Goal: Task Accomplishment & Management: Use online tool/utility

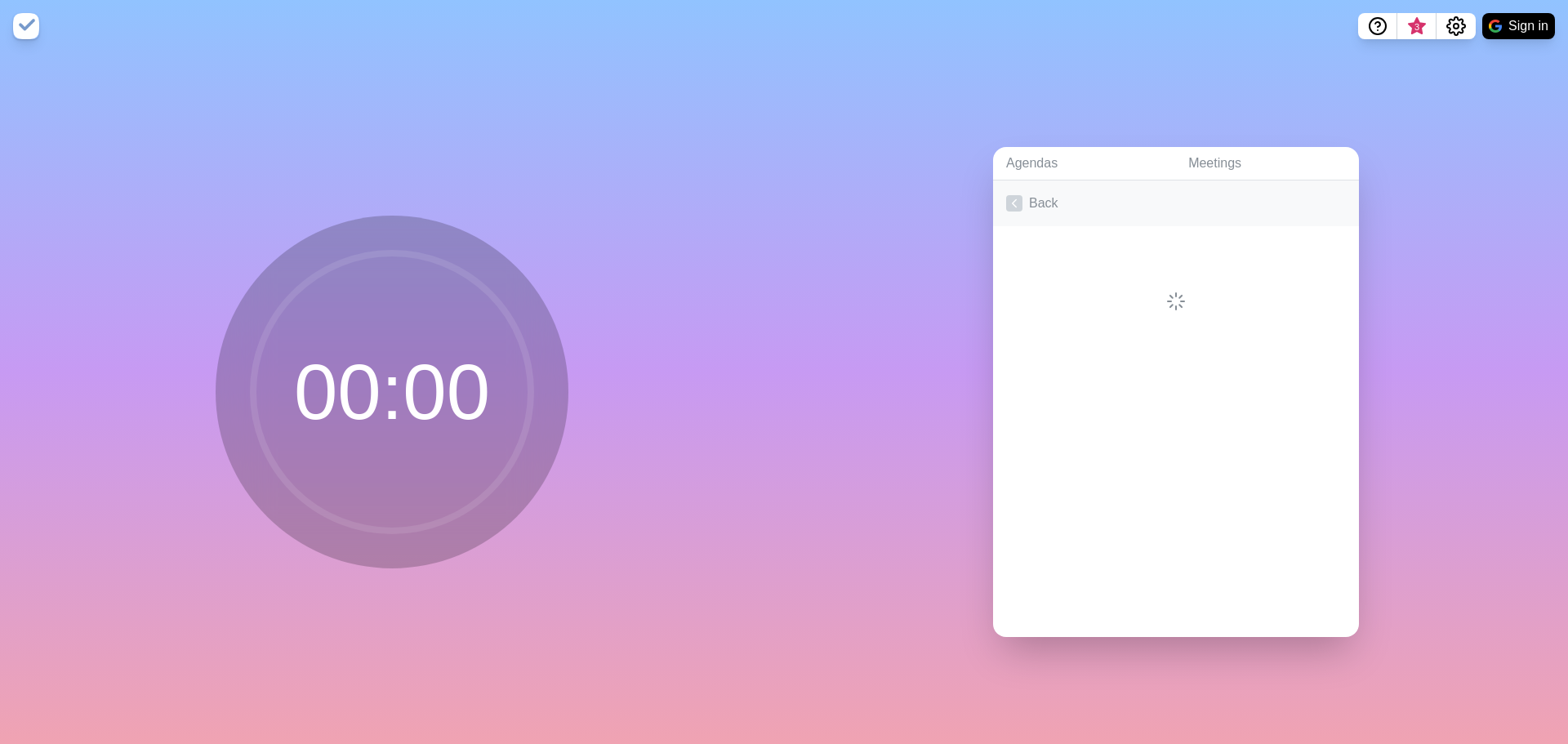
click at [1057, 196] on link "Back" at bounding box center [1176, 203] width 366 height 46
click at [1092, 207] on link "Create an Agenda" at bounding box center [1176, 203] width 366 height 46
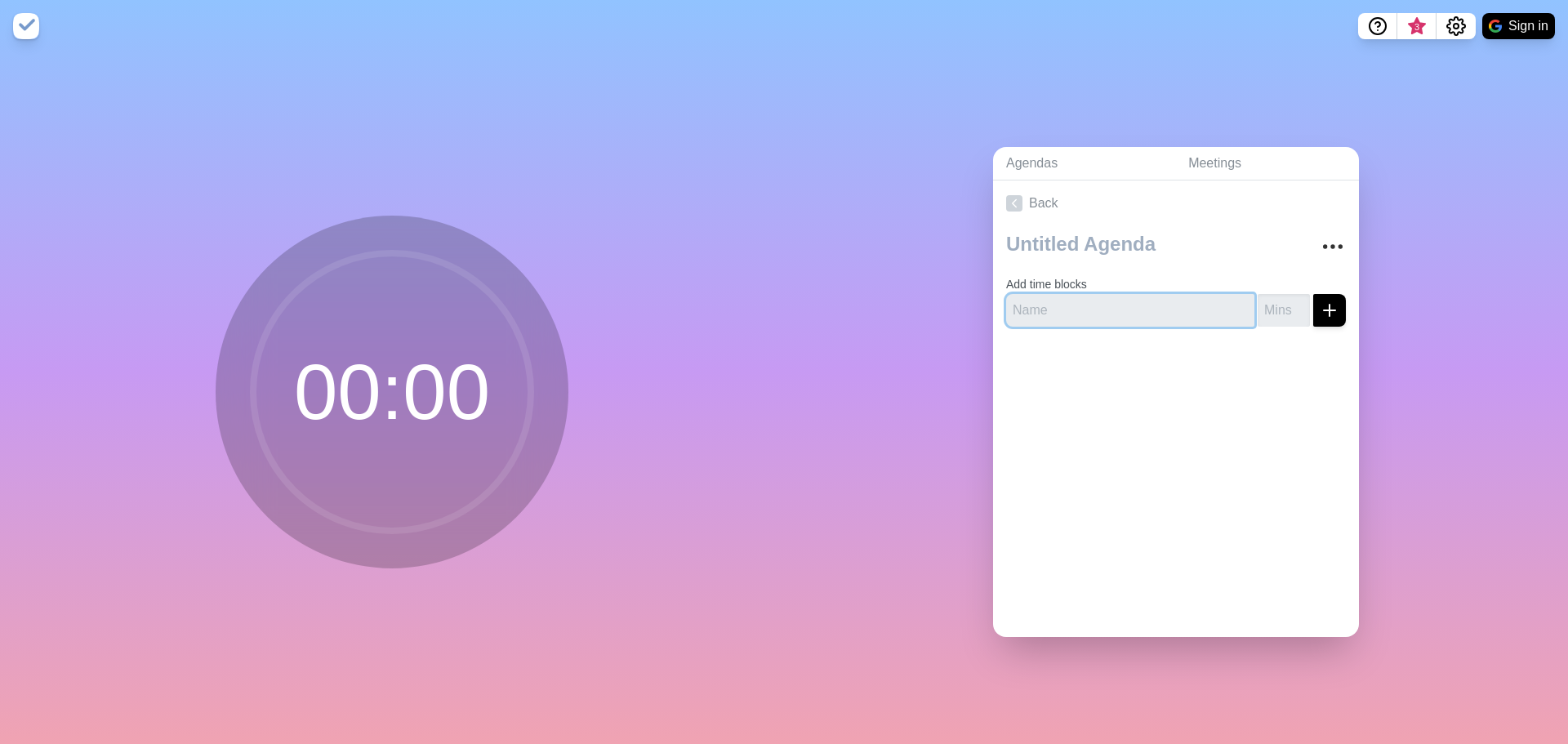
click at [1105, 307] on input "text" at bounding box center [1130, 310] width 248 height 32
type input "P"
type input "Expert Groups"
click at [1272, 302] on input "number" at bounding box center [1283, 310] width 52 height 32
click at [1279, 300] on input "1" at bounding box center [1283, 310] width 52 height 32
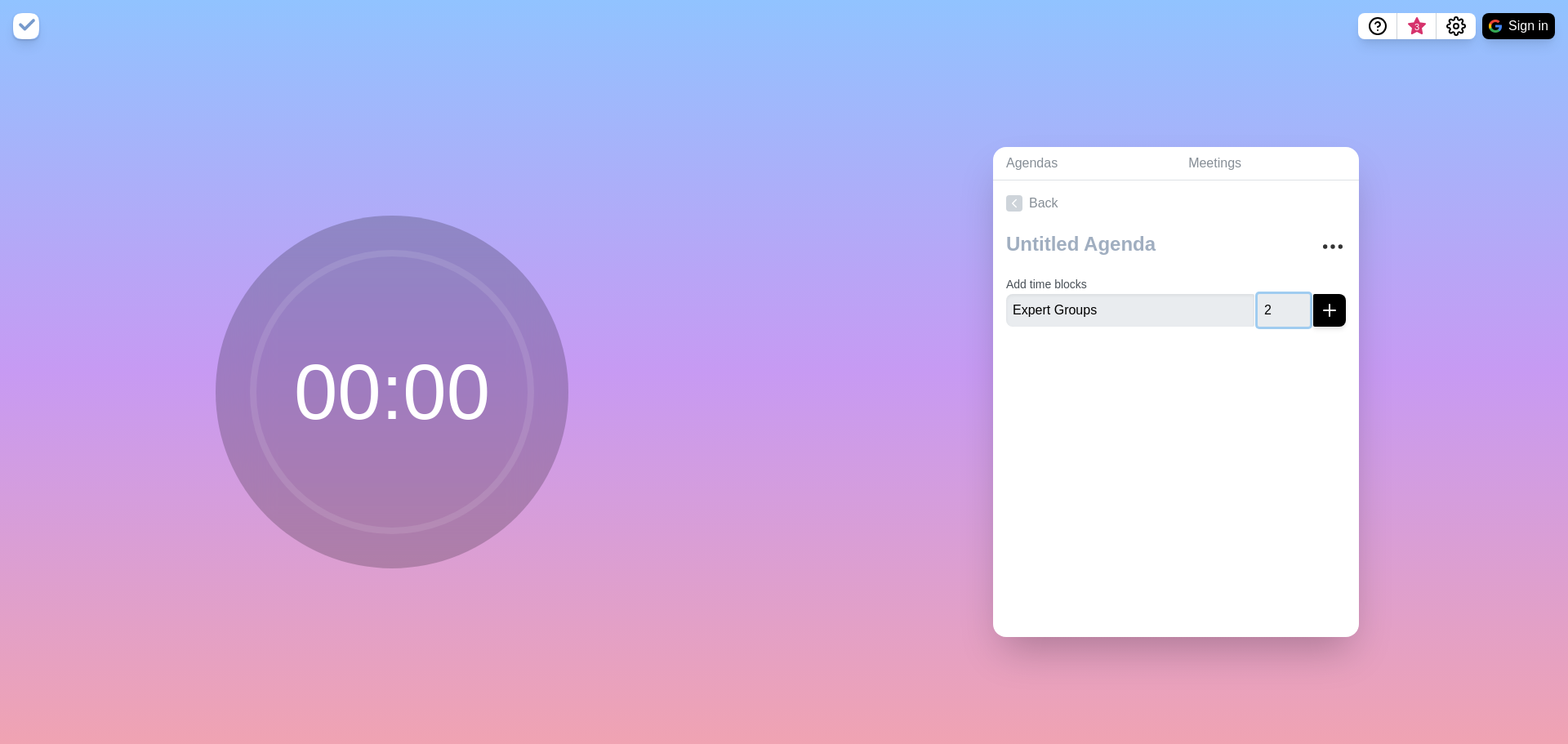
click at [1279, 300] on input "2" at bounding box center [1283, 310] width 52 height 32
click at [1279, 300] on input "3" at bounding box center [1283, 310] width 52 height 32
click at [1279, 300] on input "4" at bounding box center [1283, 310] width 52 height 32
click at [1279, 300] on input "5" at bounding box center [1283, 310] width 52 height 32
click at [1279, 300] on input "6" at bounding box center [1283, 310] width 52 height 32
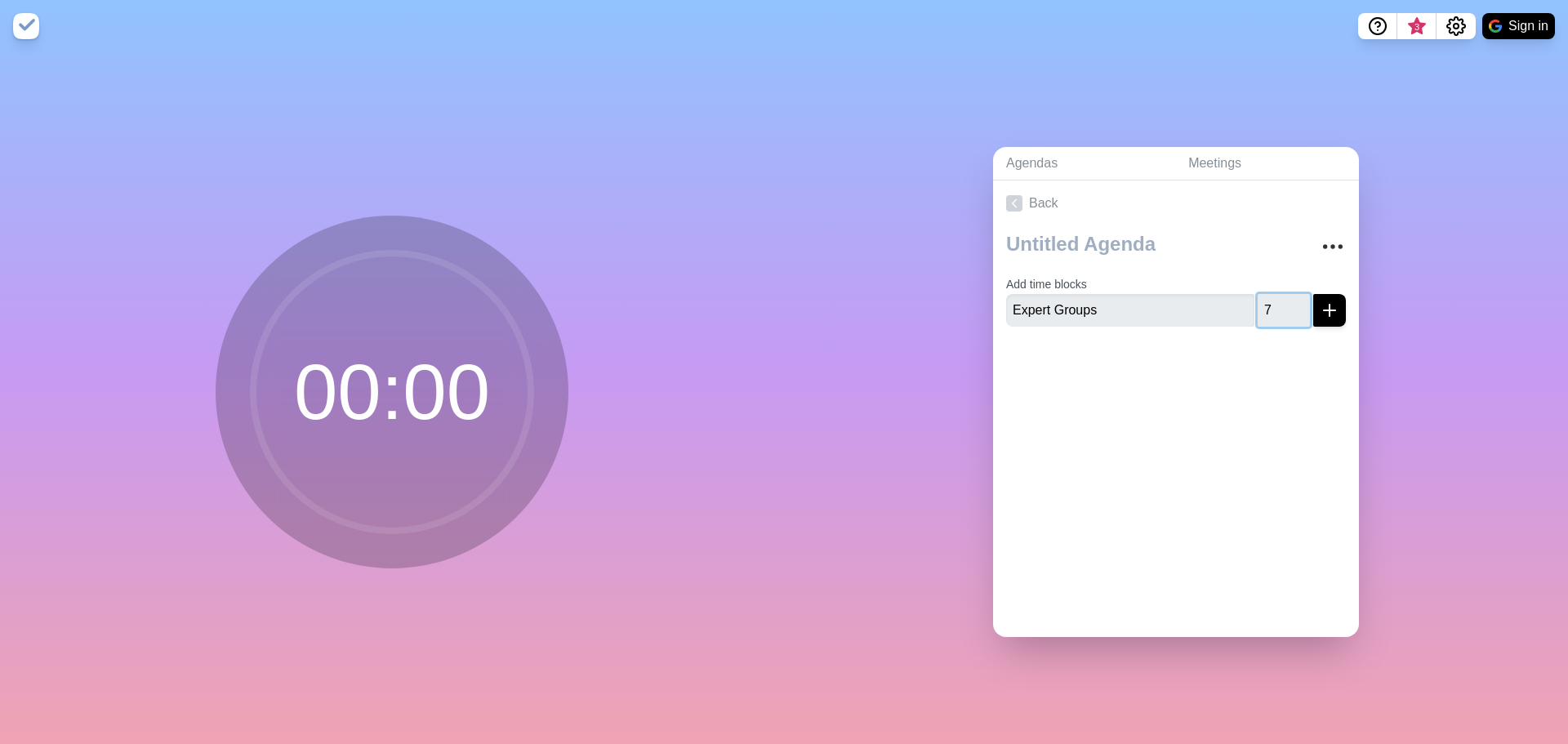
click at [1279, 300] on input "7" at bounding box center [1283, 310] width 52 height 32
click at [1279, 300] on input "8" at bounding box center [1283, 310] width 52 height 32
click at [1279, 300] on input "9" at bounding box center [1283, 310] width 52 height 32
type input "10"
click at [1279, 300] on input "10" at bounding box center [1283, 310] width 52 height 32
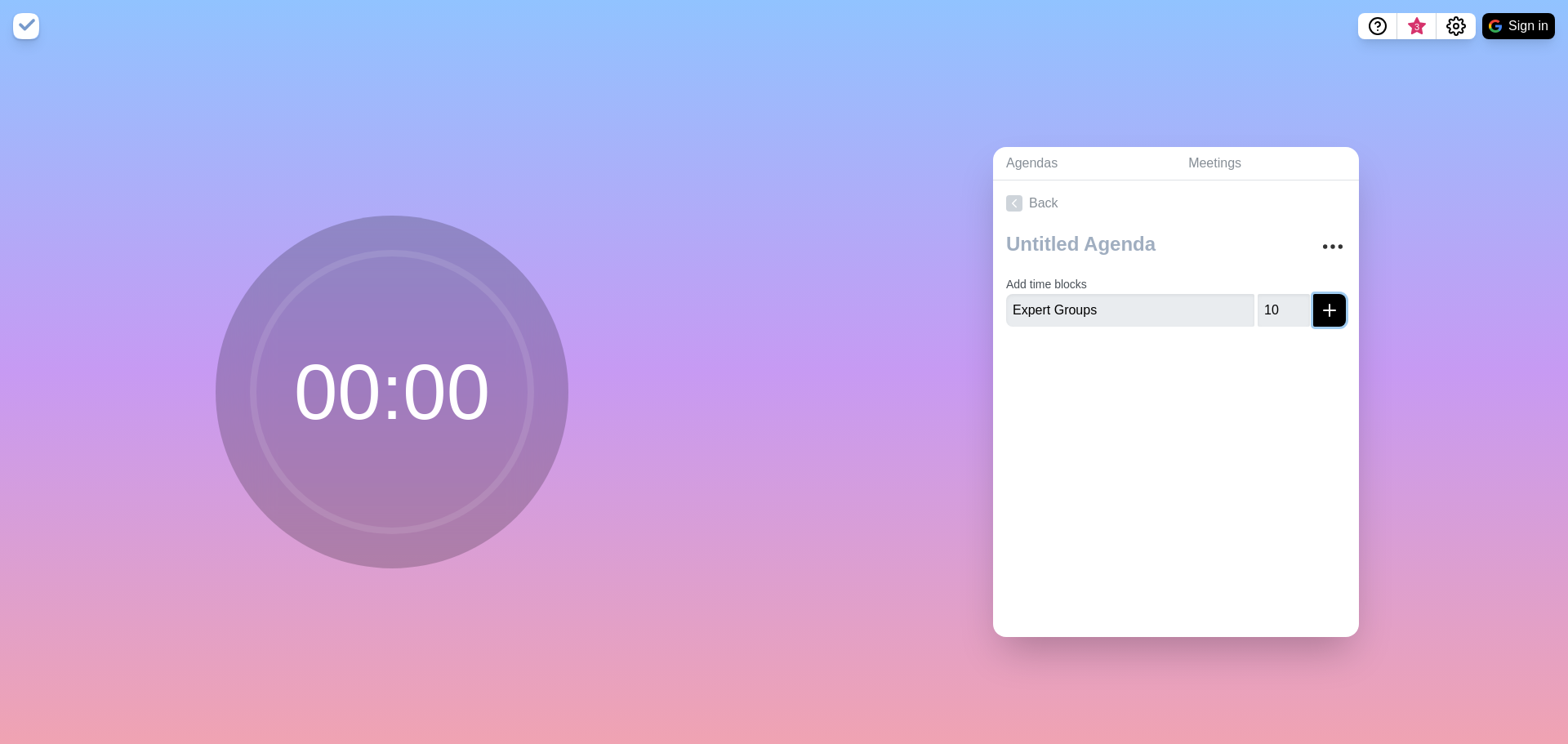
click at [1323, 304] on button "submit" at bounding box center [1329, 310] width 32 height 32
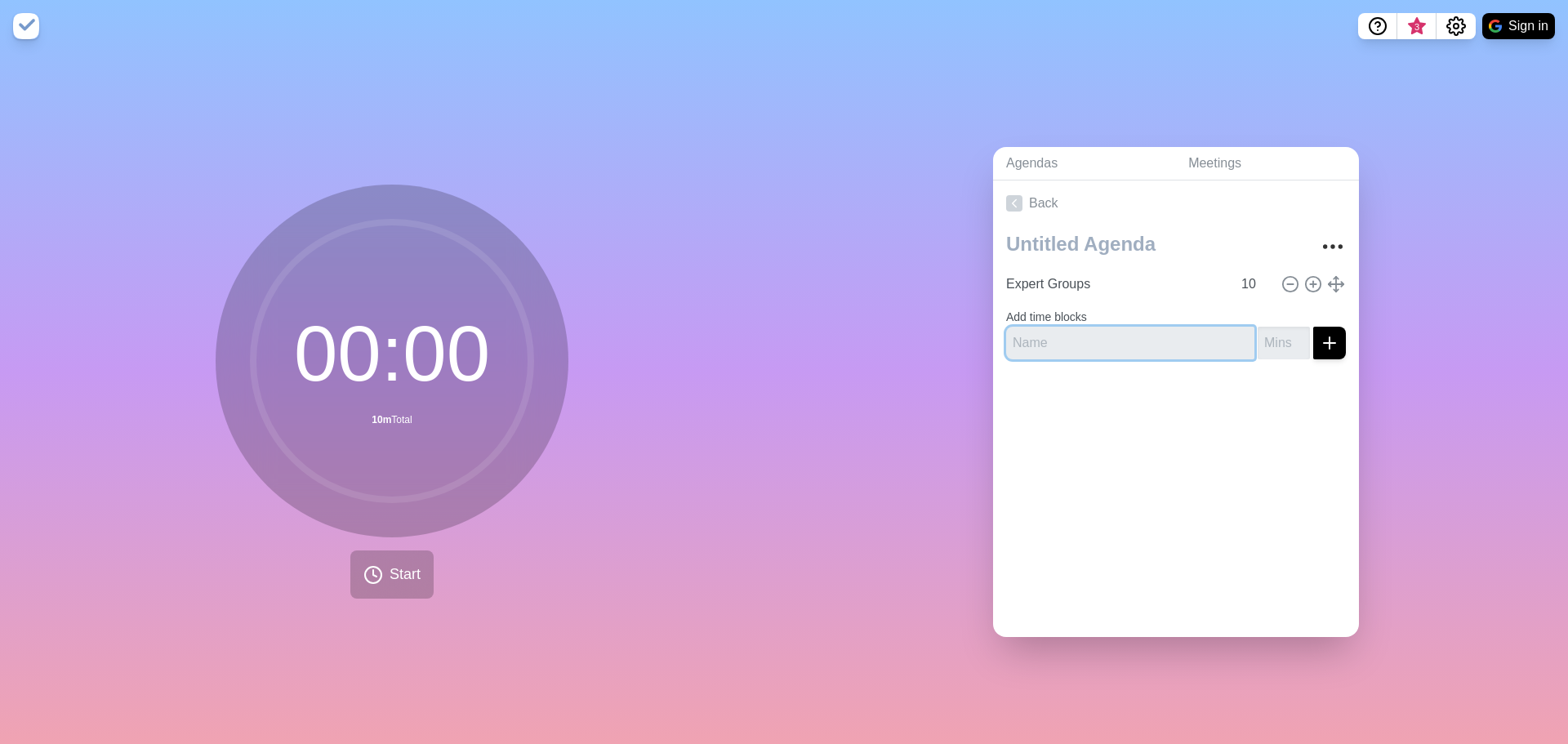
click at [1084, 336] on input "text" at bounding box center [1130, 343] width 248 height 32
type input "P"
type input "Expert 1"
click at [1279, 330] on input "1" at bounding box center [1283, 343] width 52 height 32
click at [1279, 330] on input "2" at bounding box center [1283, 343] width 52 height 32
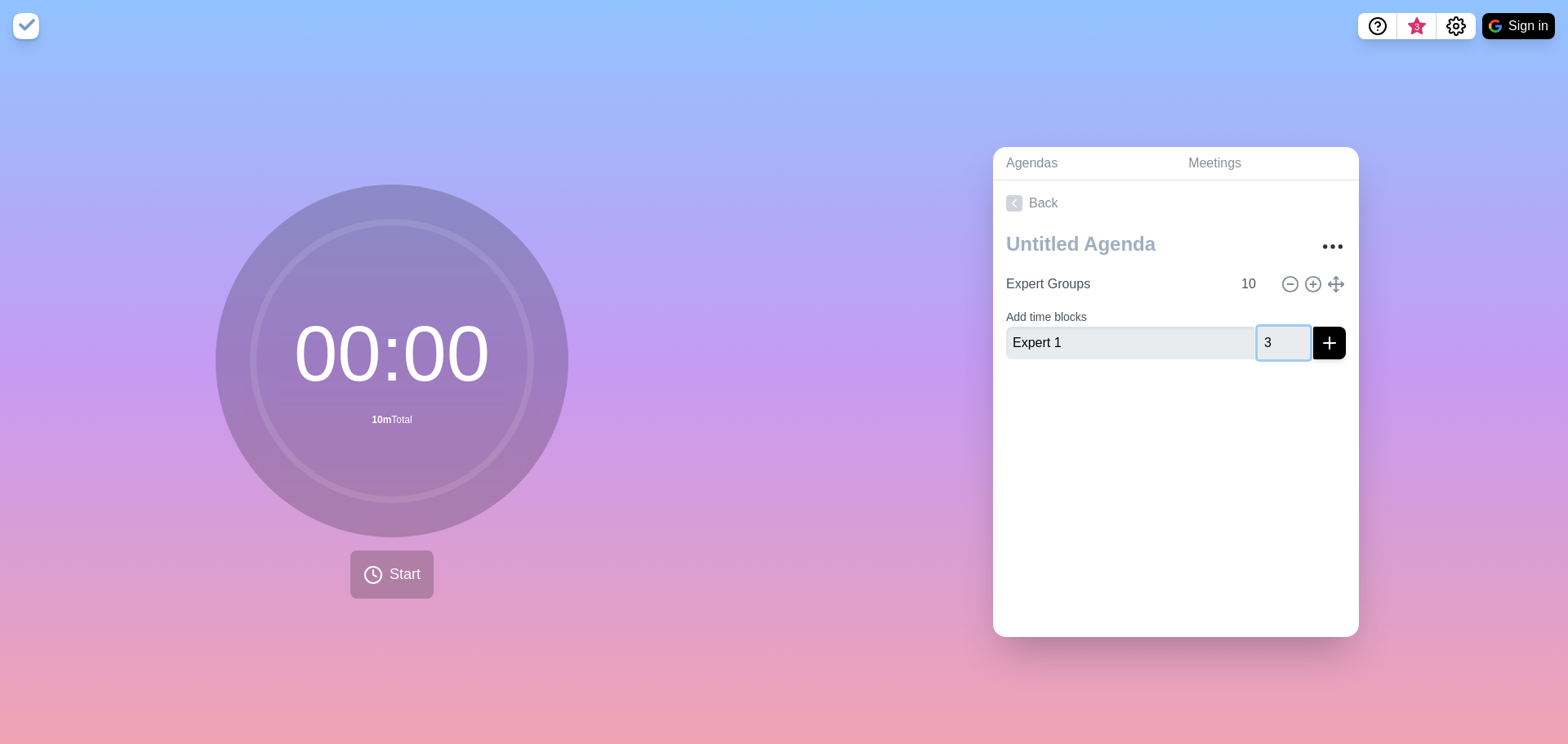
click at [1279, 330] on input "3" at bounding box center [1283, 343] width 52 height 32
type input "4"
click at [1279, 330] on input "4" at bounding box center [1283, 343] width 52 height 32
click at [1320, 342] on icon "submit" at bounding box center [1330, 343] width 20 height 20
click at [1304, 312] on icon at bounding box center [1313, 317] width 18 height 18
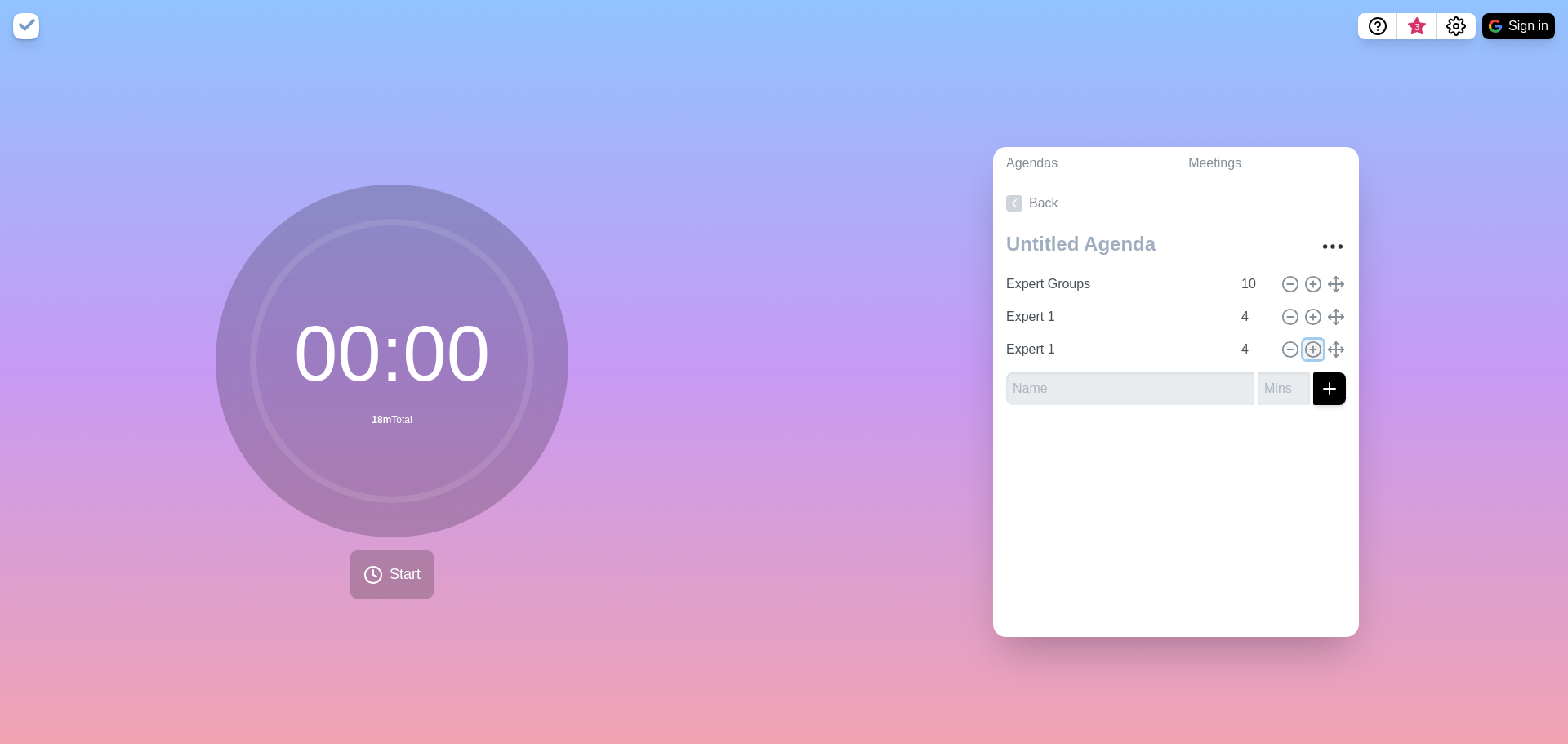
click at [1304, 341] on icon at bounding box center [1313, 350] width 18 height 18
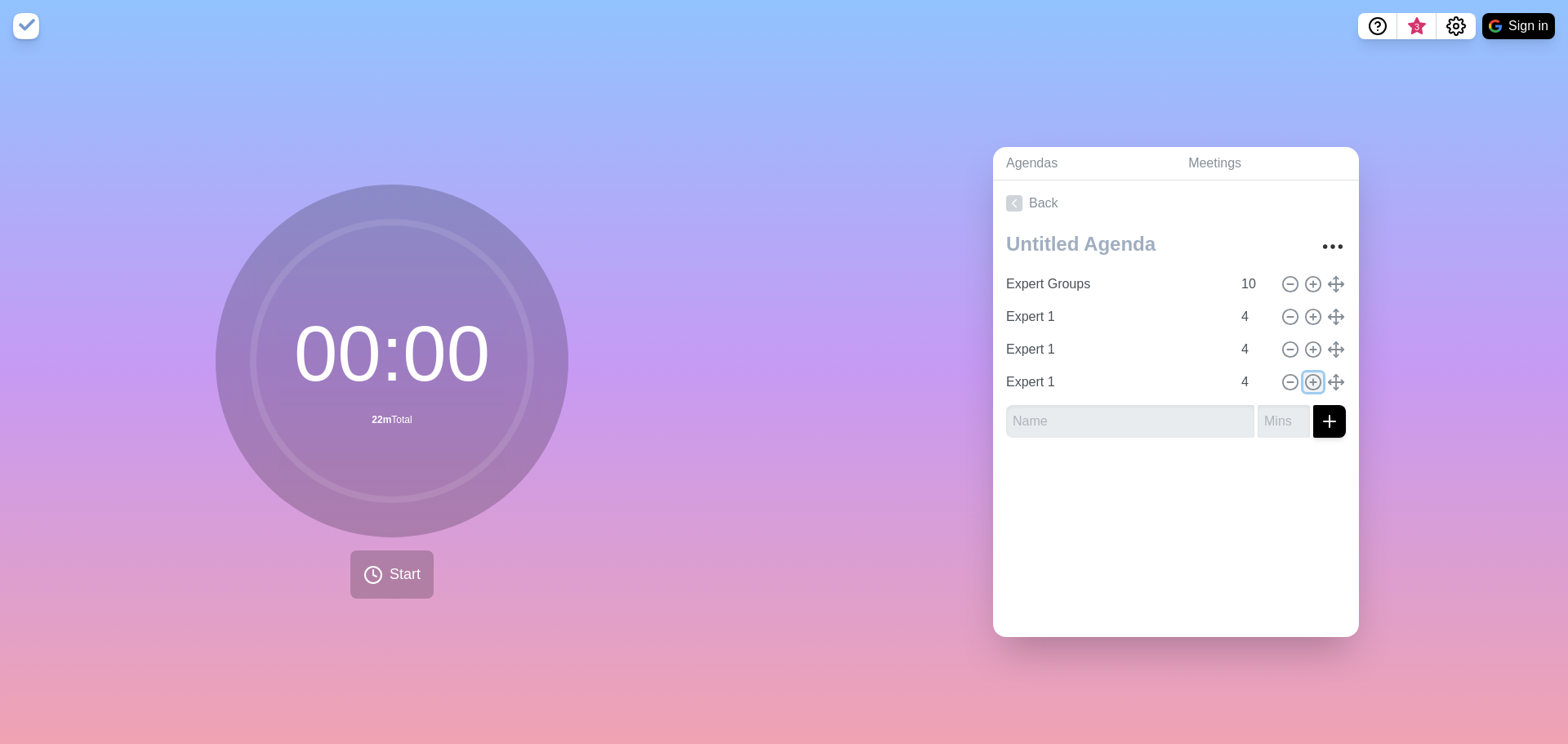
click at [1304, 374] on icon at bounding box center [1313, 382] width 18 height 18
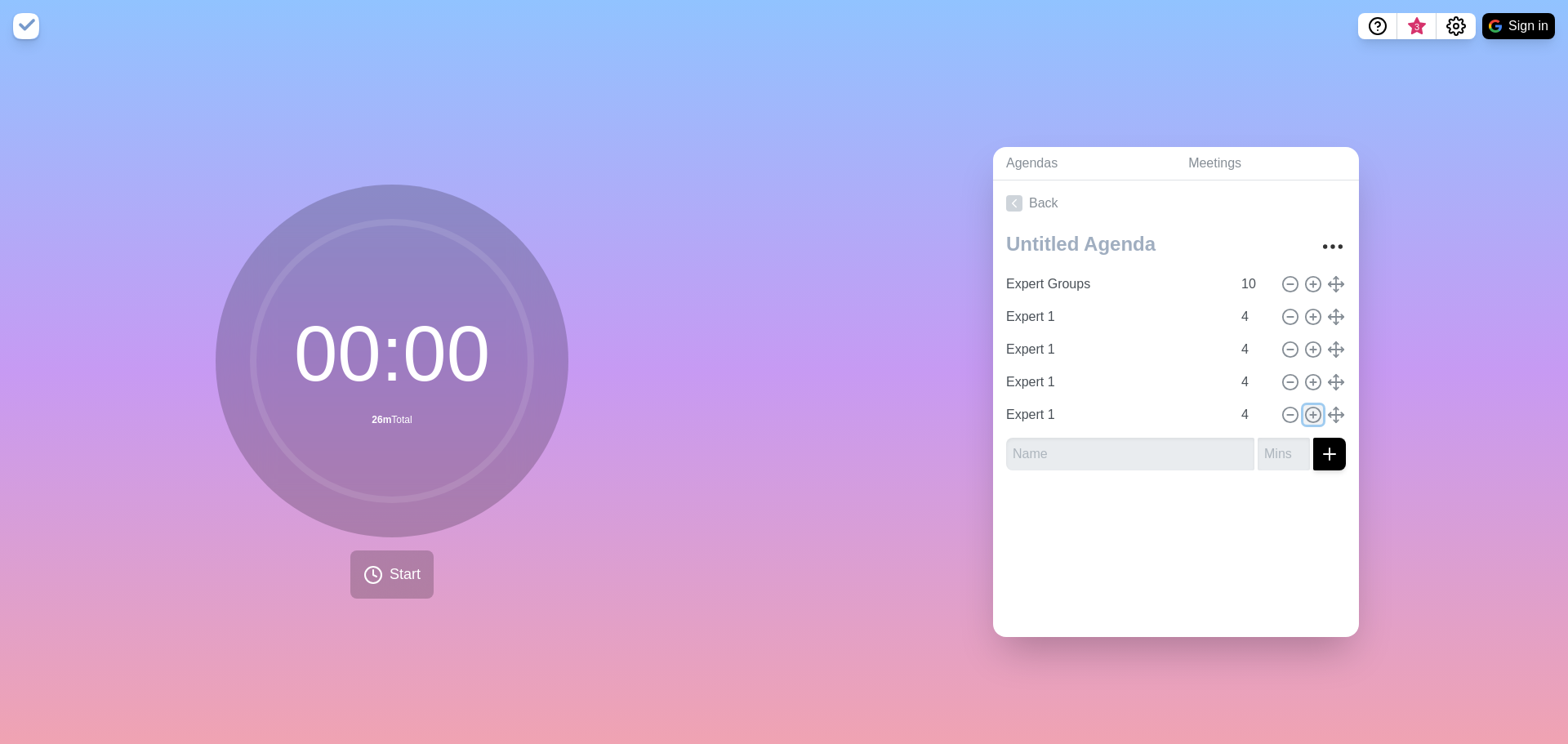
click at [1304, 409] on icon at bounding box center [1313, 415] width 18 height 18
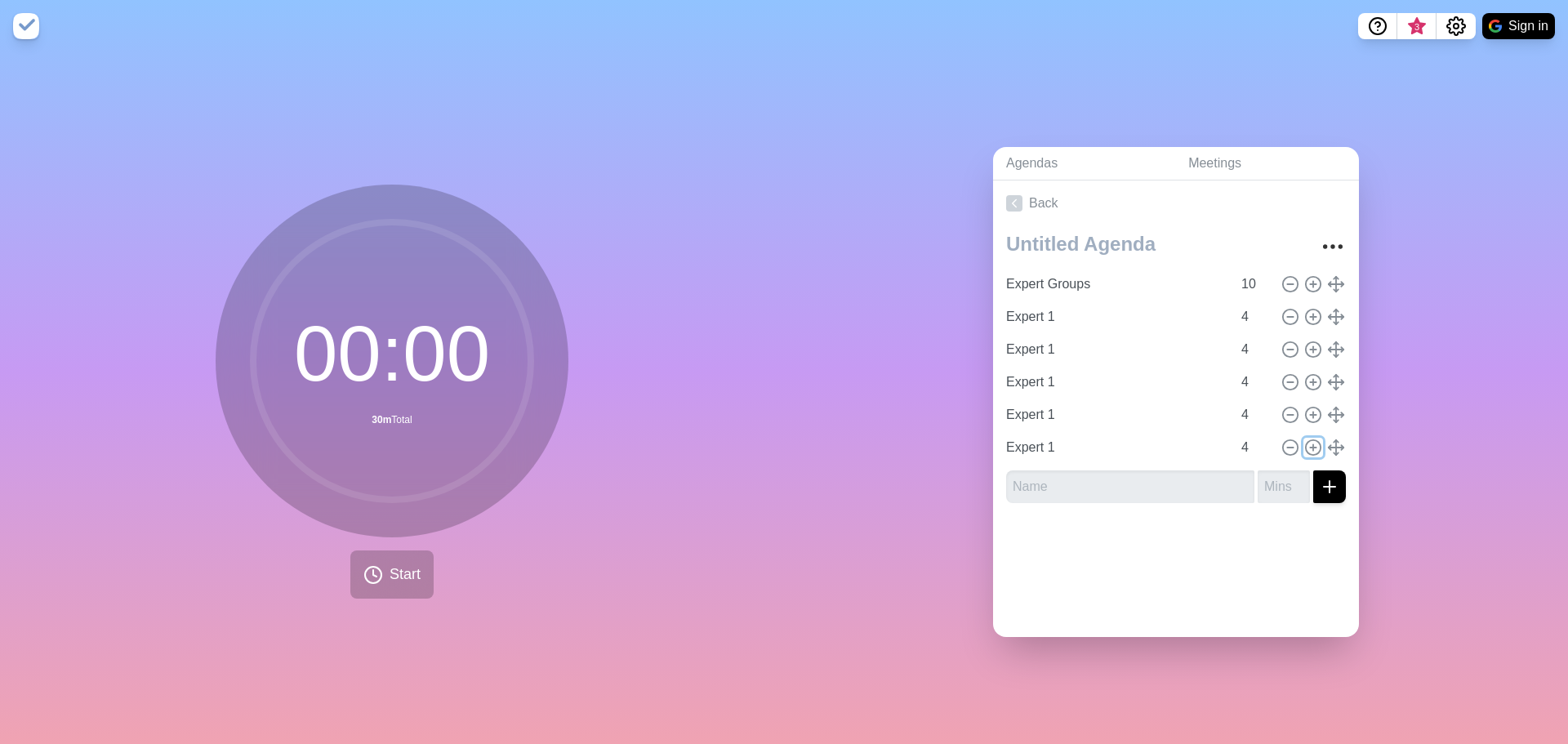
drag, startPoint x: 1302, startPoint y: 438, endPoint x: 1283, endPoint y: 427, distance: 22.0
click at [1304, 439] on icon at bounding box center [1313, 448] width 18 height 18
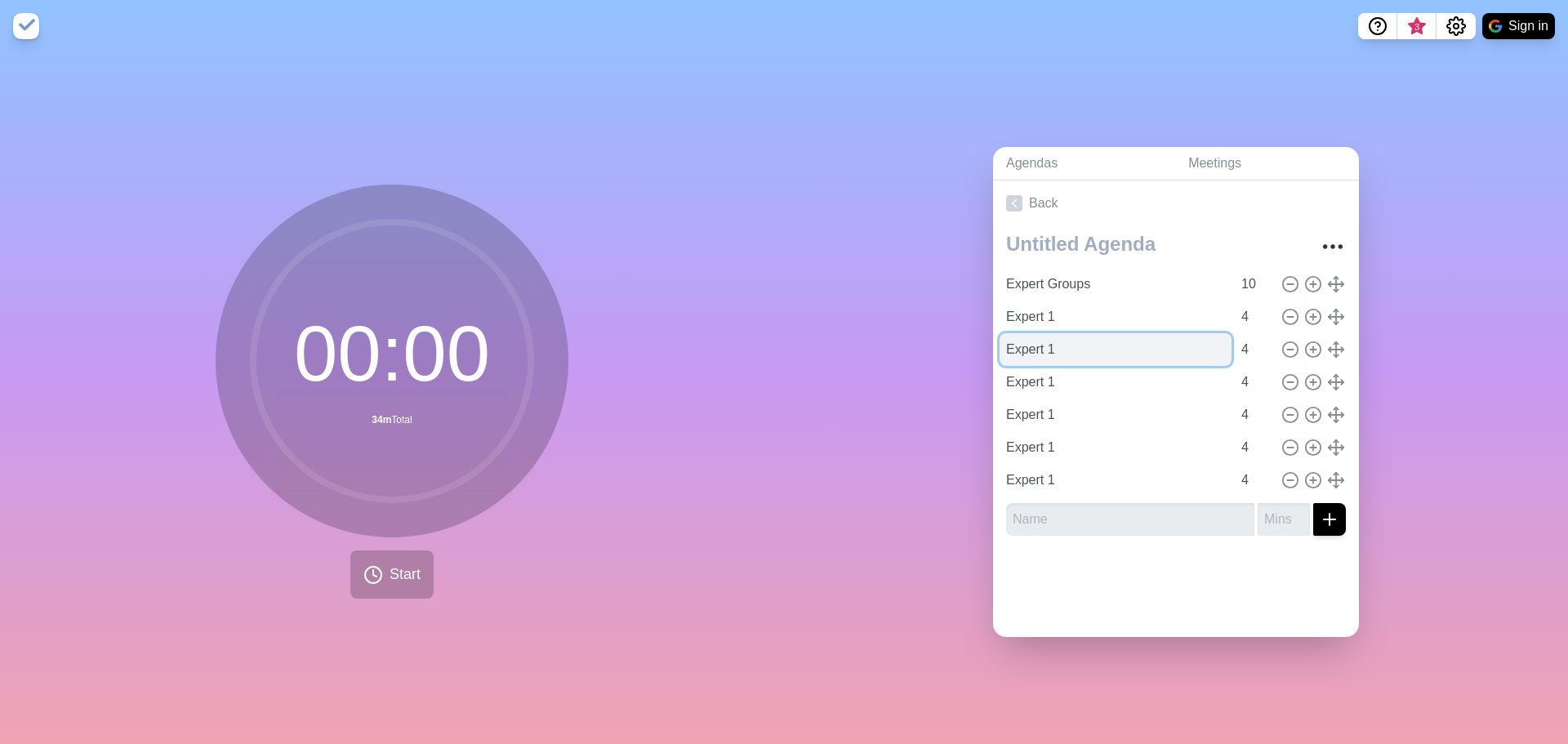
click at [1044, 343] on input "Expert 1" at bounding box center [1115, 349] width 232 height 32
type input "Expert 2"
click at [1048, 372] on input "Expert 1" at bounding box center [1115, 382] width 232 height 32
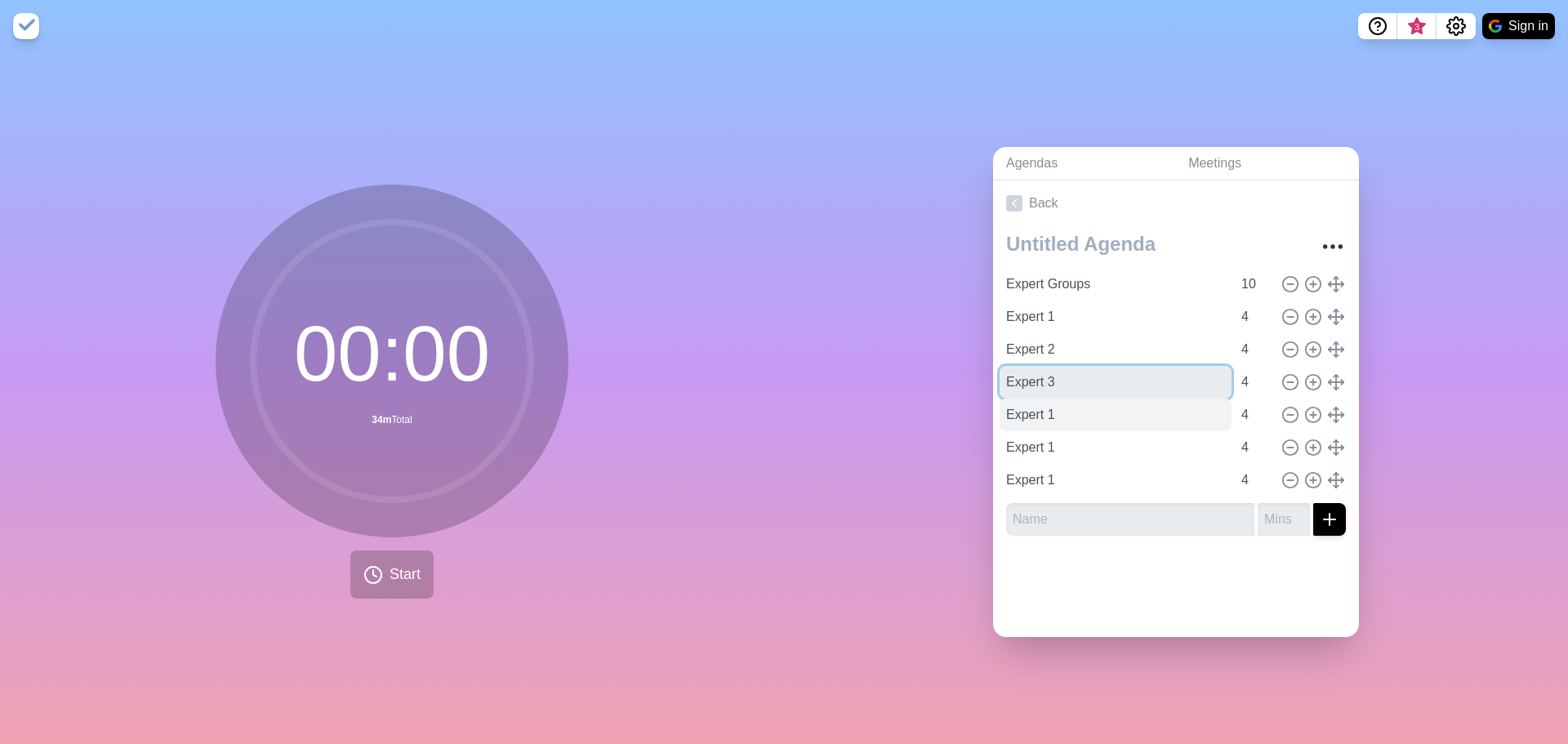
type input "Expert 3"
click at [1047, 411] on input "Expert 1" at bounding box center [1115, 415] width 232 height 32
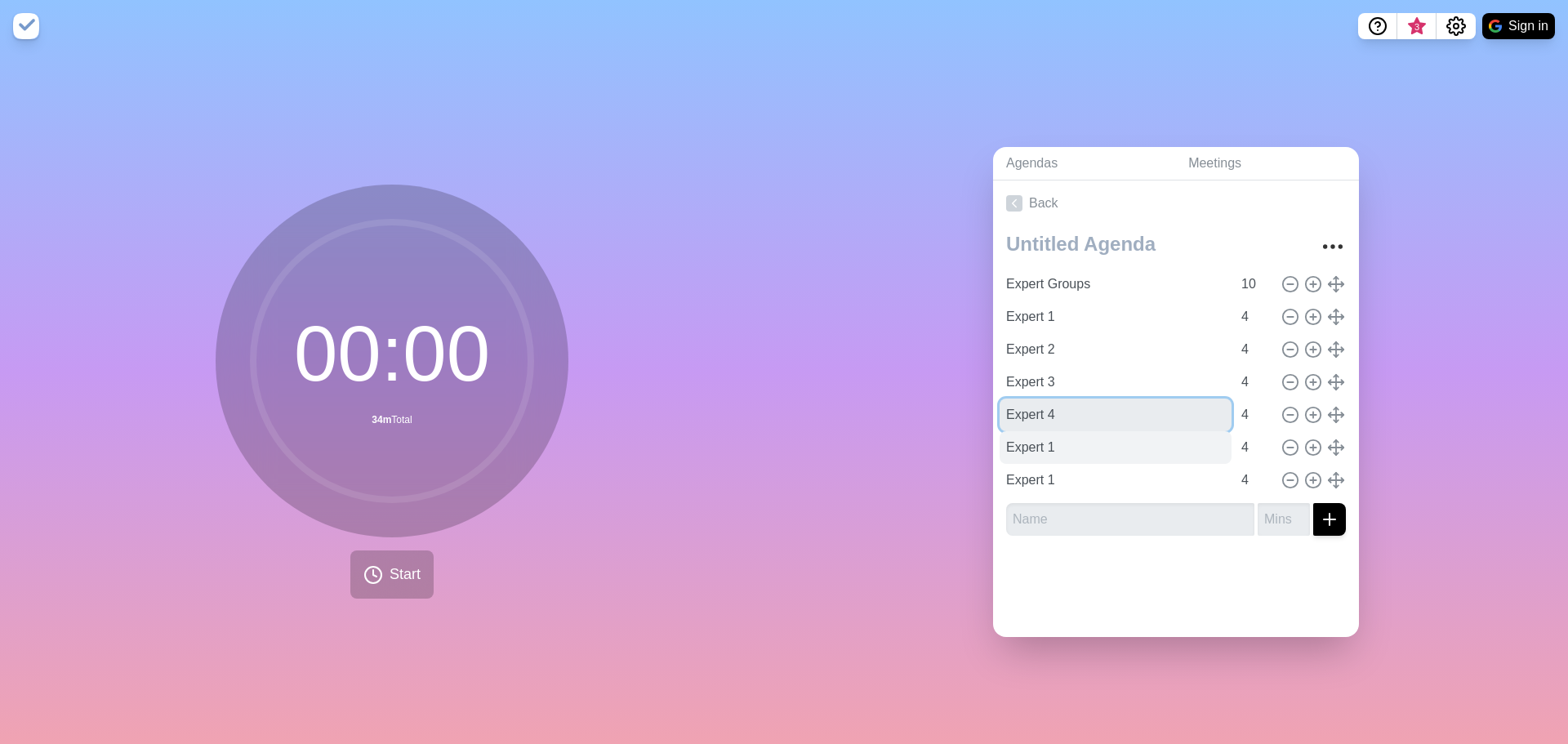
type input "Expert 4"
click at [1048, 445] on input "Expert 1" at bounding box center [1115, 447] width 232 height 32
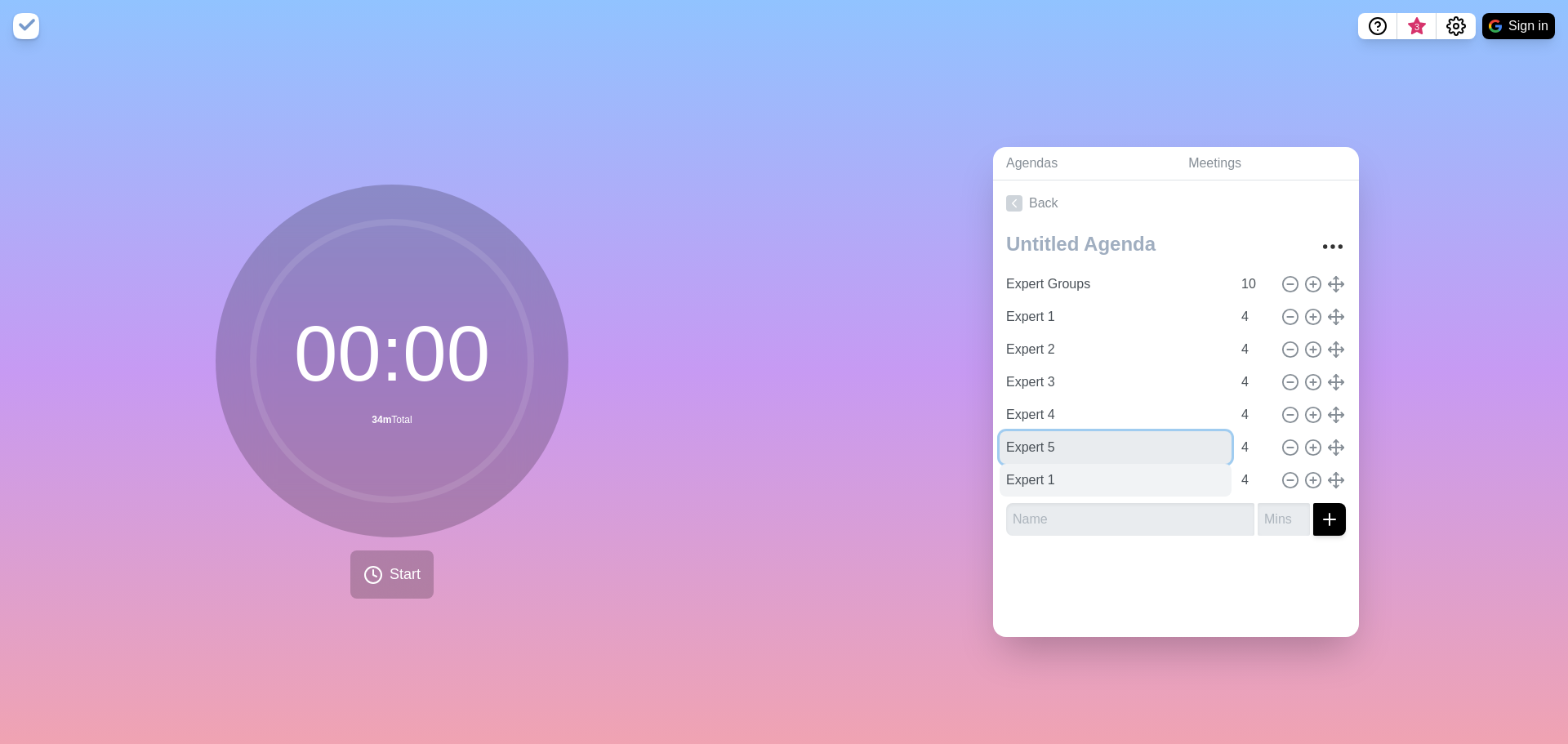
type input "Expert 5"
click at [1045, 475] on input "Expert 1" at bounding box center [1115, 480] width 232 height 32
type input "Expert 6"
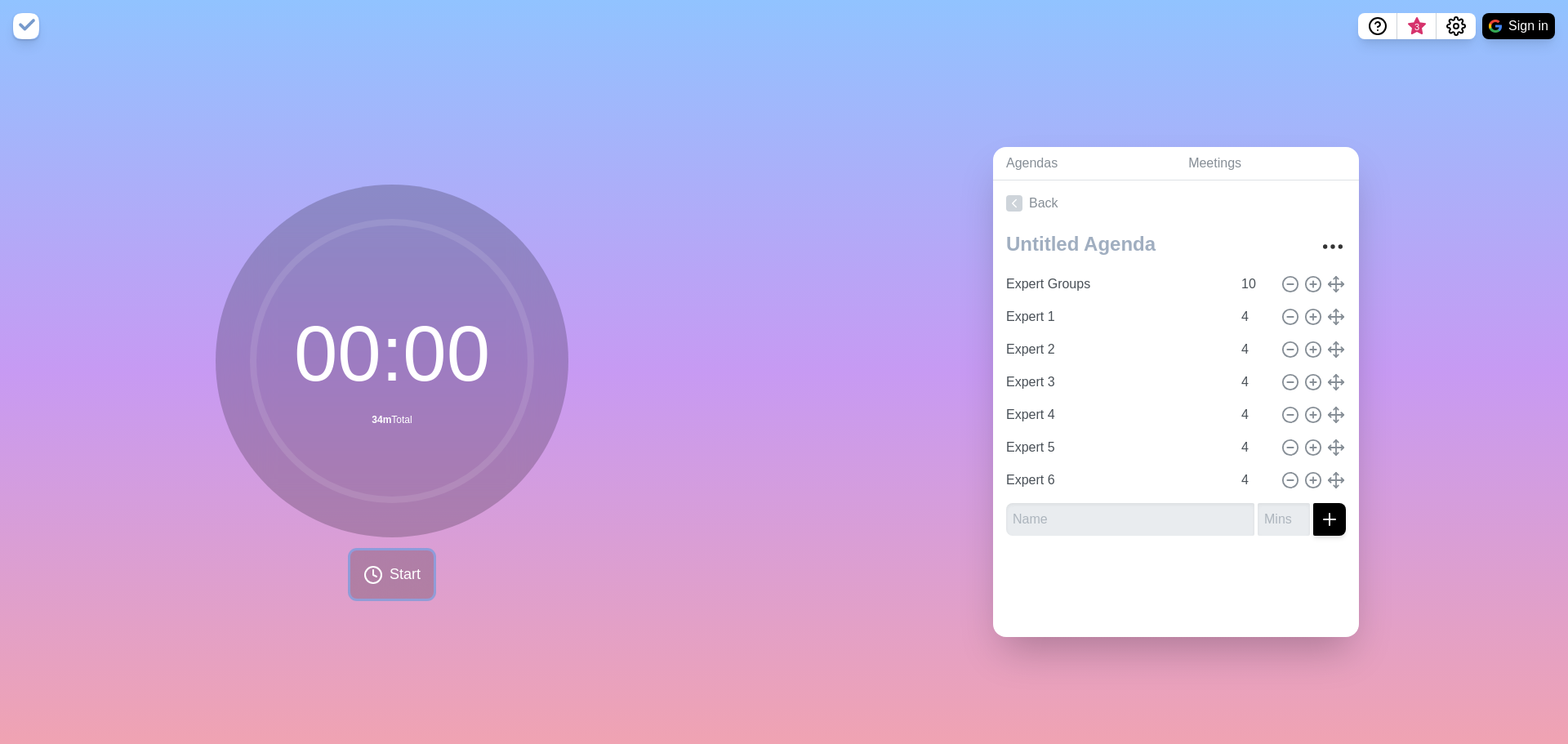
click at [393, 578] on span "Start" at bounding box center [405, 574] width 31 height 22
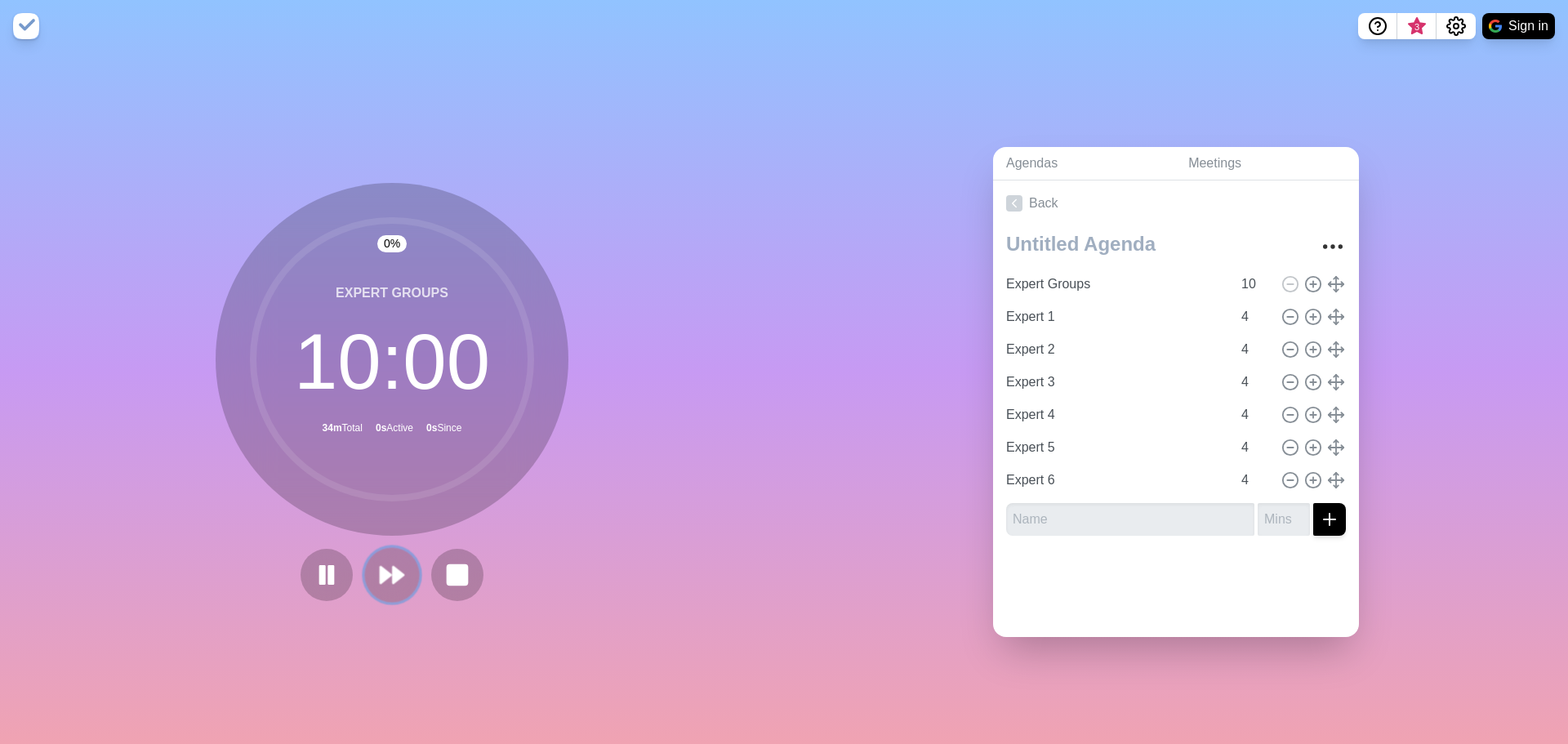
click at [386, 566] on icon at bounding box center [392, 575] width 28 height 28
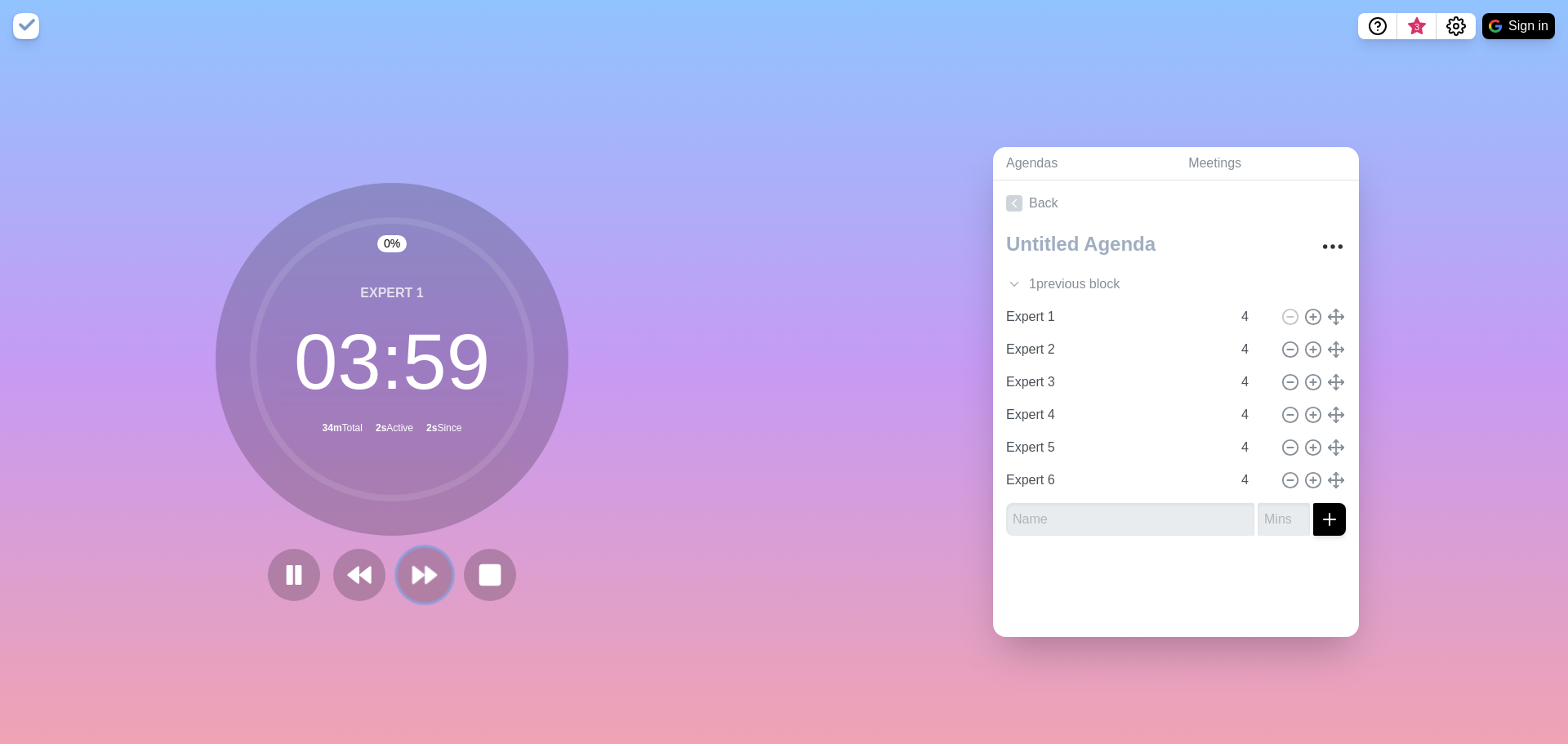
click at [413, 567] on polygon at bounding box center [418, 575] width 11 height 17
